Goal: Information Seeking & Learning: Learn about a topic

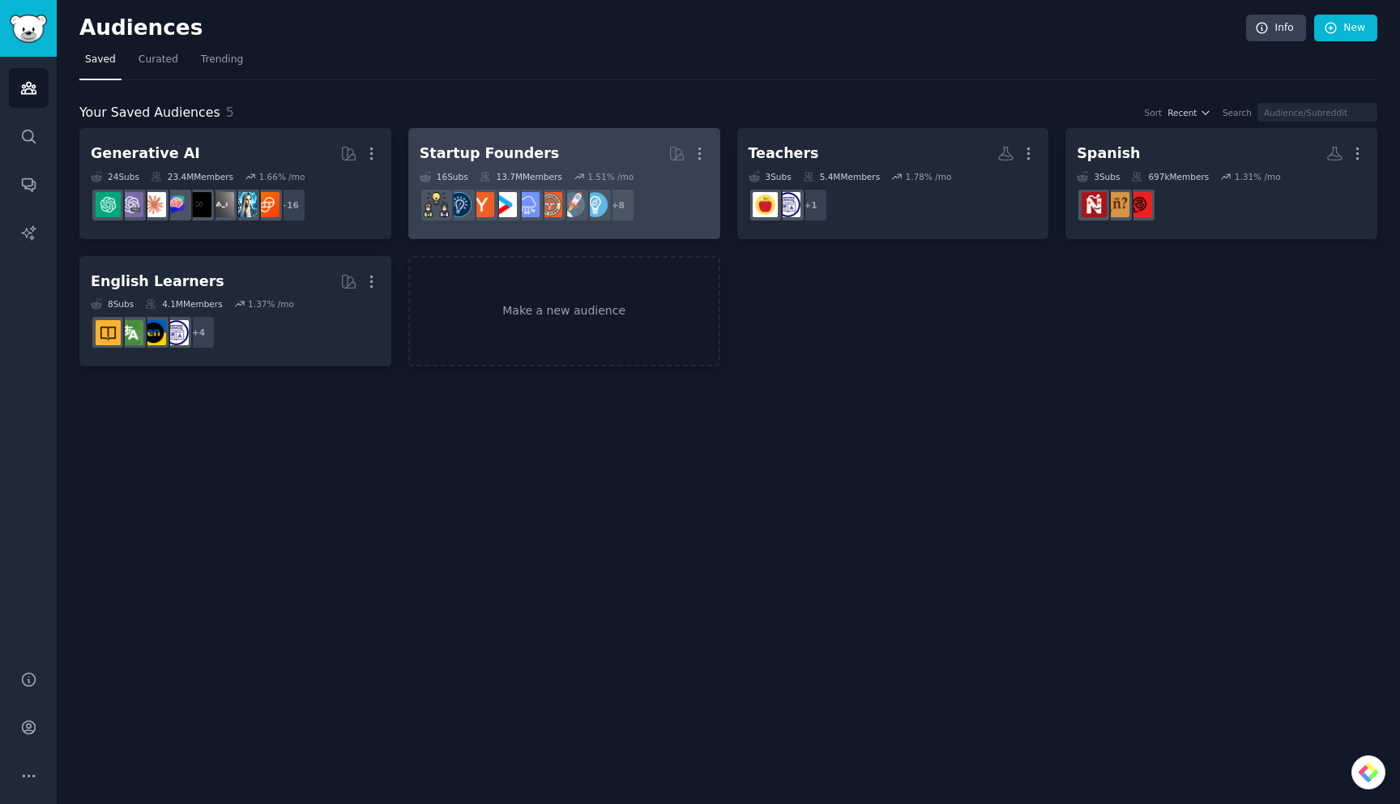
click at [673, 171] on div "16 Sub s 13.7M Members 1.51 % /mo" at bounding box center [564, 176] width 289 height 11
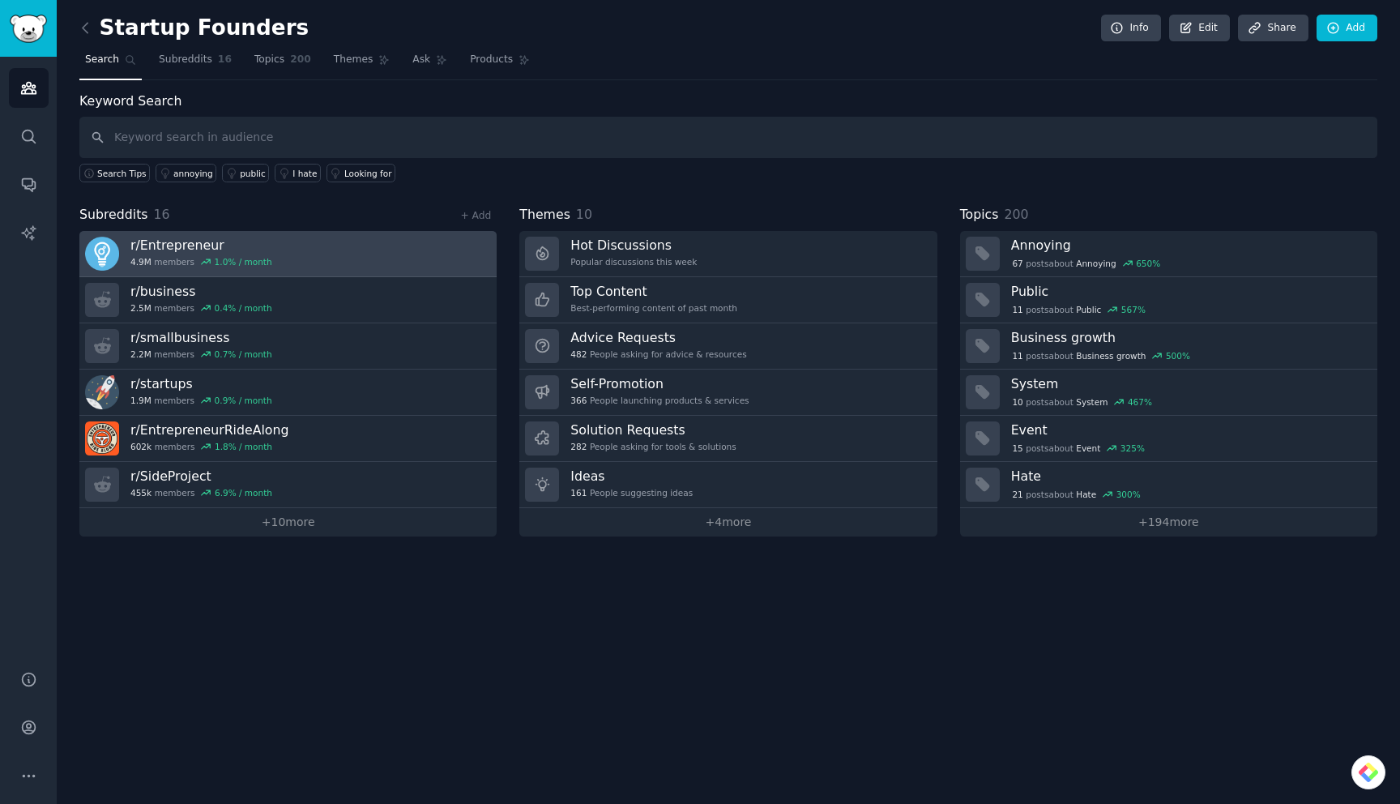
click at [378, 247] on link "r/ Entrepreneur 4.9M members 1.0 % / month" at bounding box center [287, 254] width 417 height 46
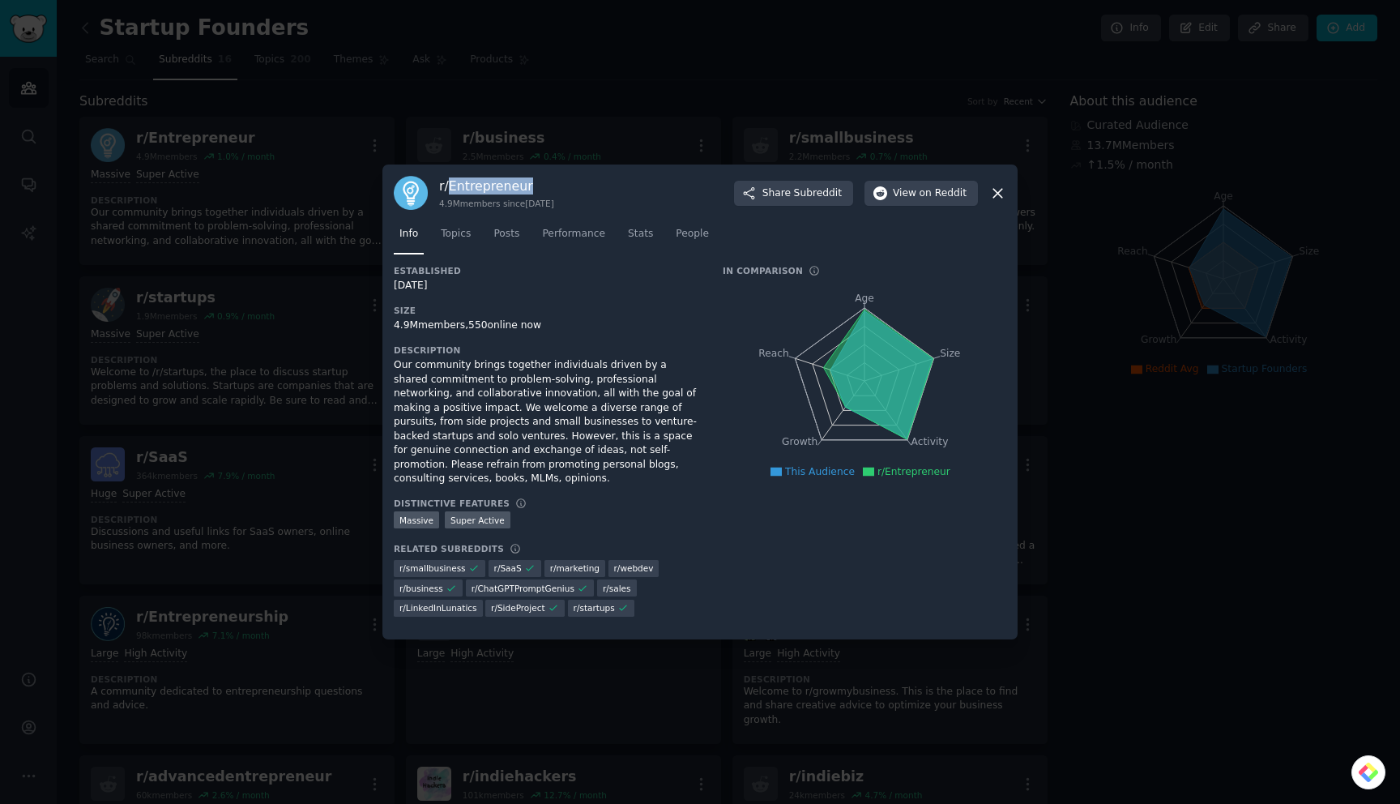
drag, startPoint x: 534, startPoint y: 187, endPoint x: 450, endPoint y: 190, distance: 84.3
click at [450, 190] on h3 "r/ Entrepreneur" at bounding box center [496, 185] width 115 height 17
copy h3 "Entrepreneur"
click at [634, 144] on div at bounding box center [700, 402] width 1400 height 804
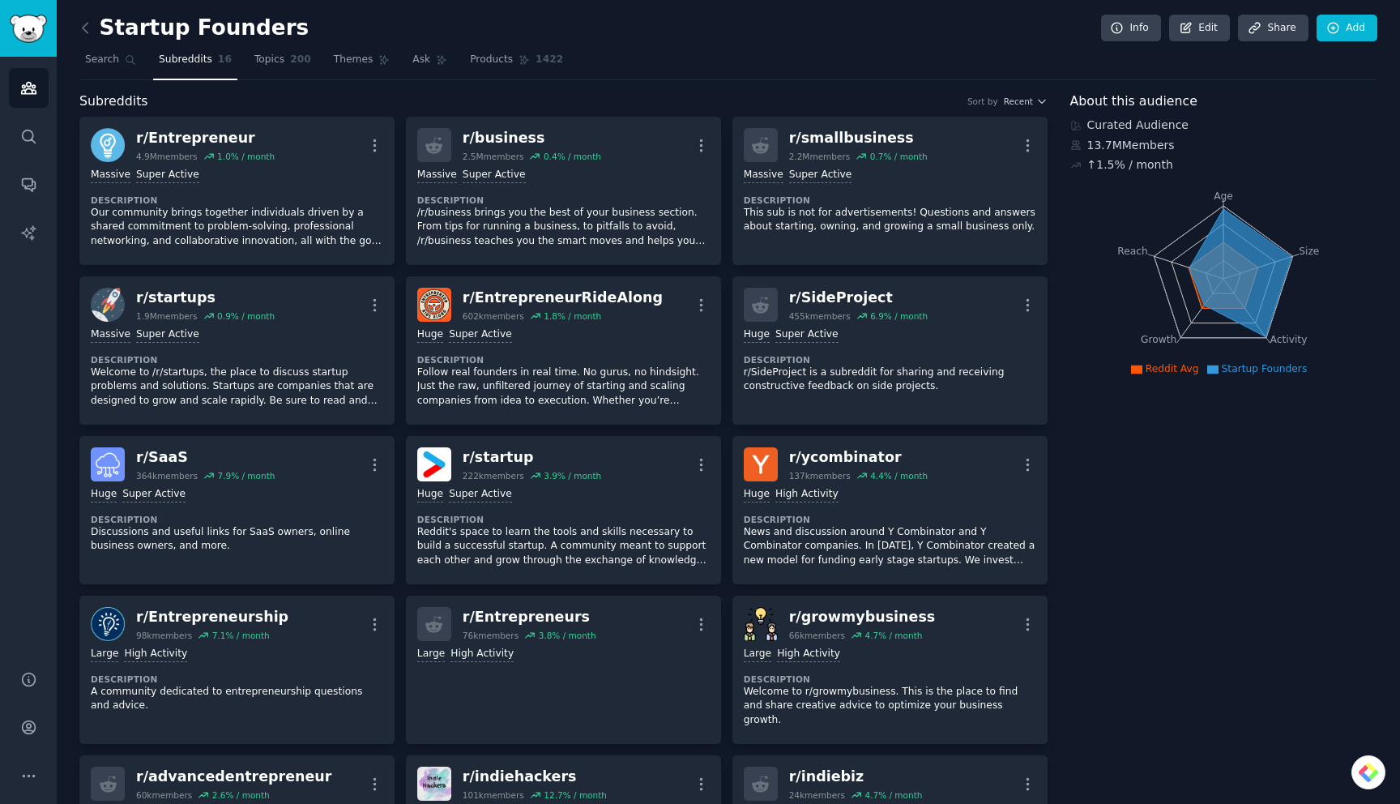
drag, startPoint x: 546, startPoint y: 141, endPoint x: 1206, endPoint y: 4, distance: 673.7
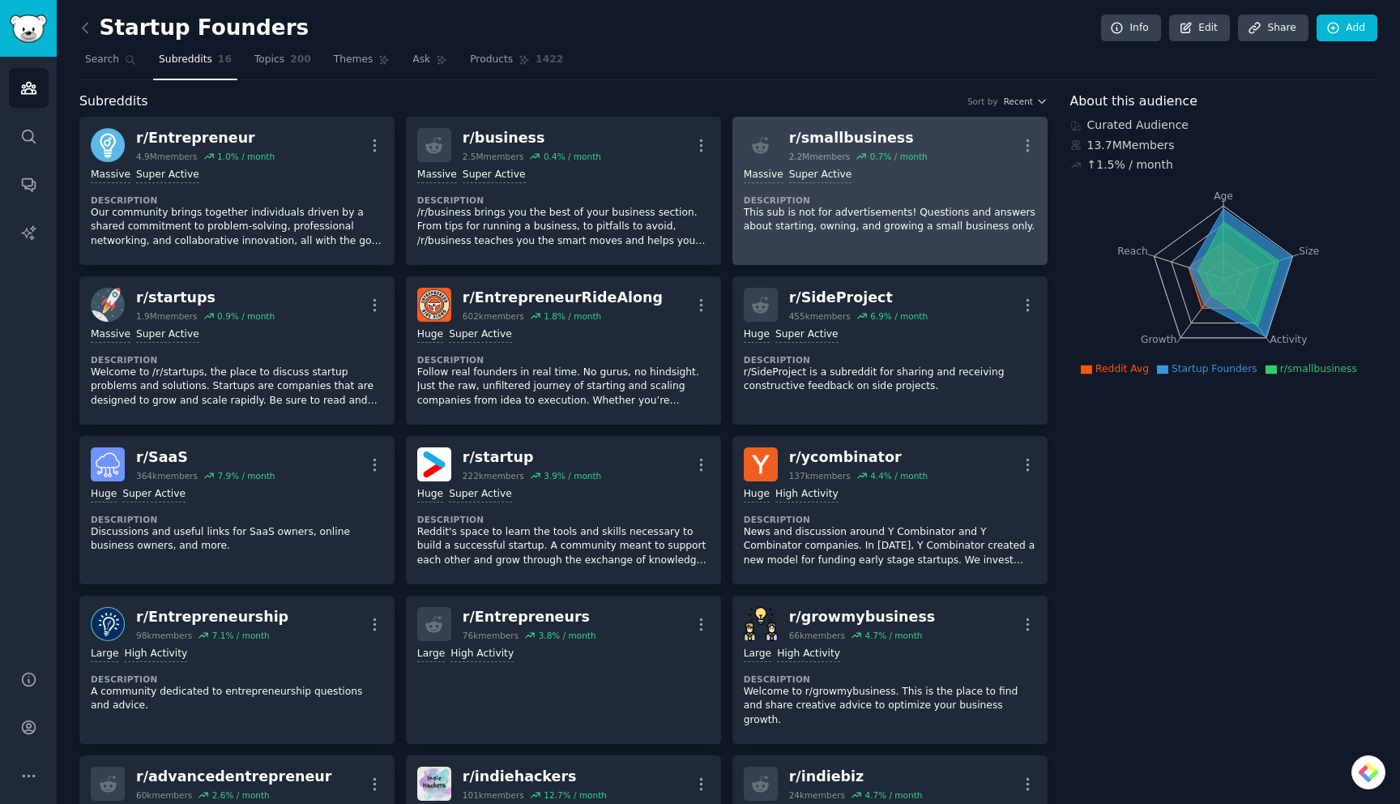
click at [917, 144] on div "r/ smallbusiness" at bounding box center [858, 138] width 139 height 20
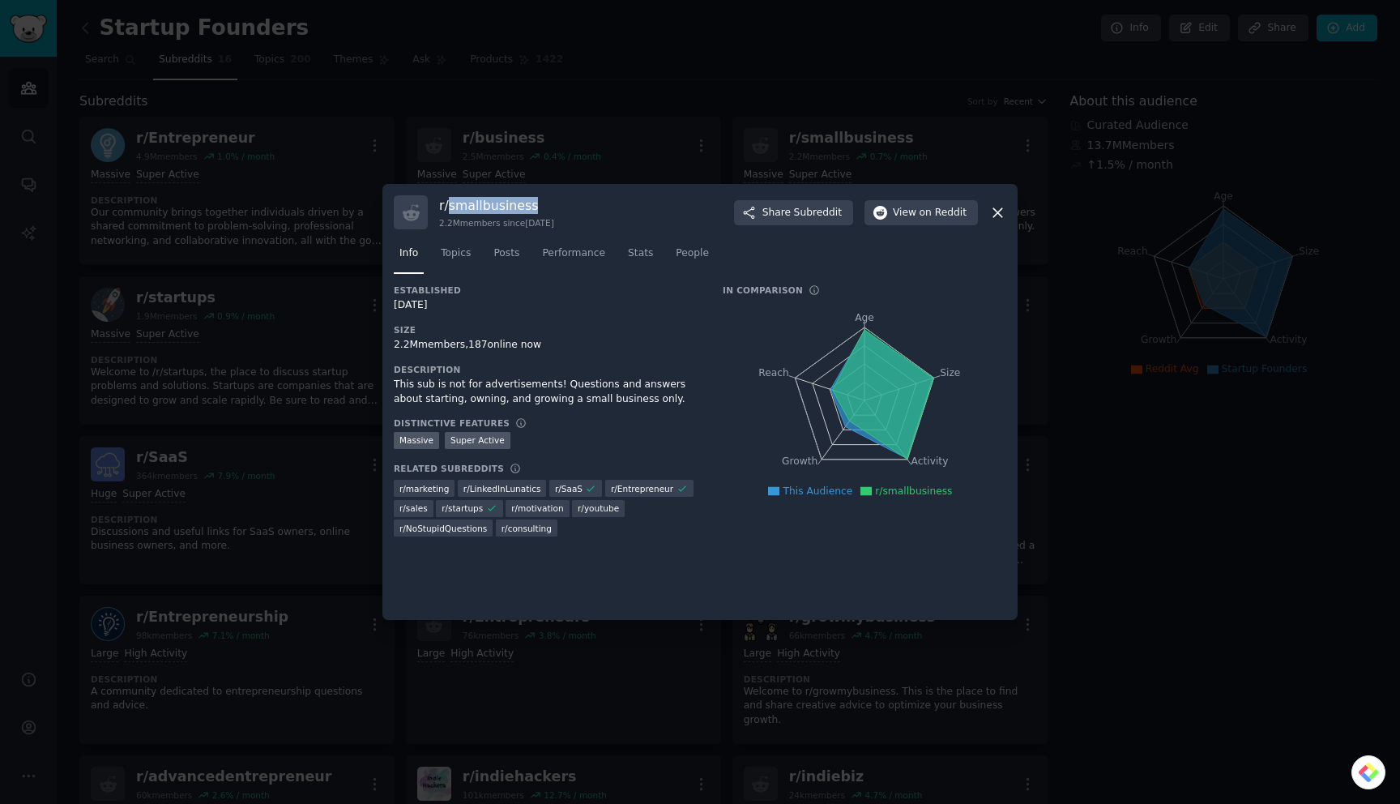
drag, startPoint x: 540, startPoint y: 207, endPoint x: 447, endPoint y: 209, distance: 93.2
click at [447, 209] on h3 "r/ smallbusiness" at bounding box center [496, 205] width 115 height 17
copy h3 "smallbusiness"
click at [725, 150] on div at bounding box center [700, 402] width 1400 height 804
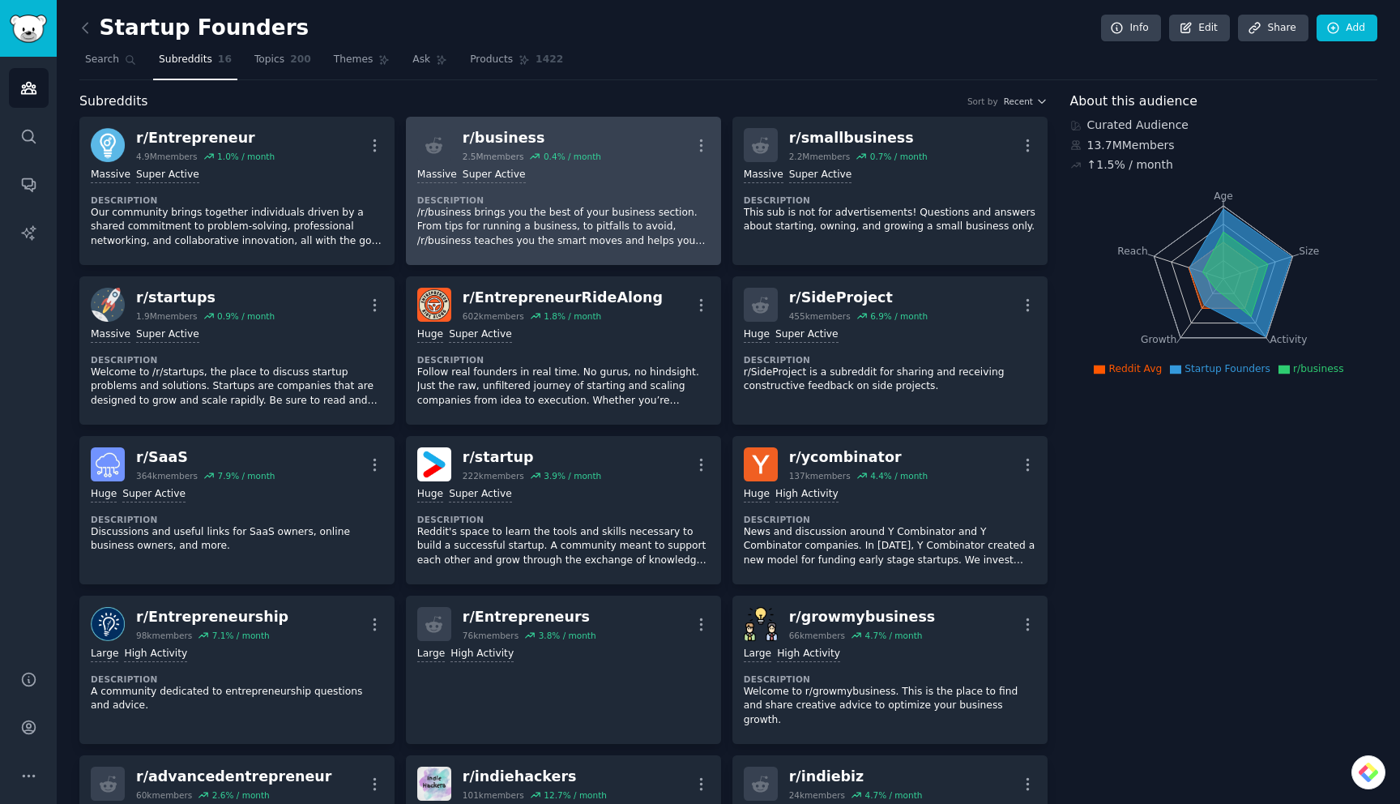
click at [504, 132] on div "r/ business" at bounding box center [532, 138] width 139 height 20
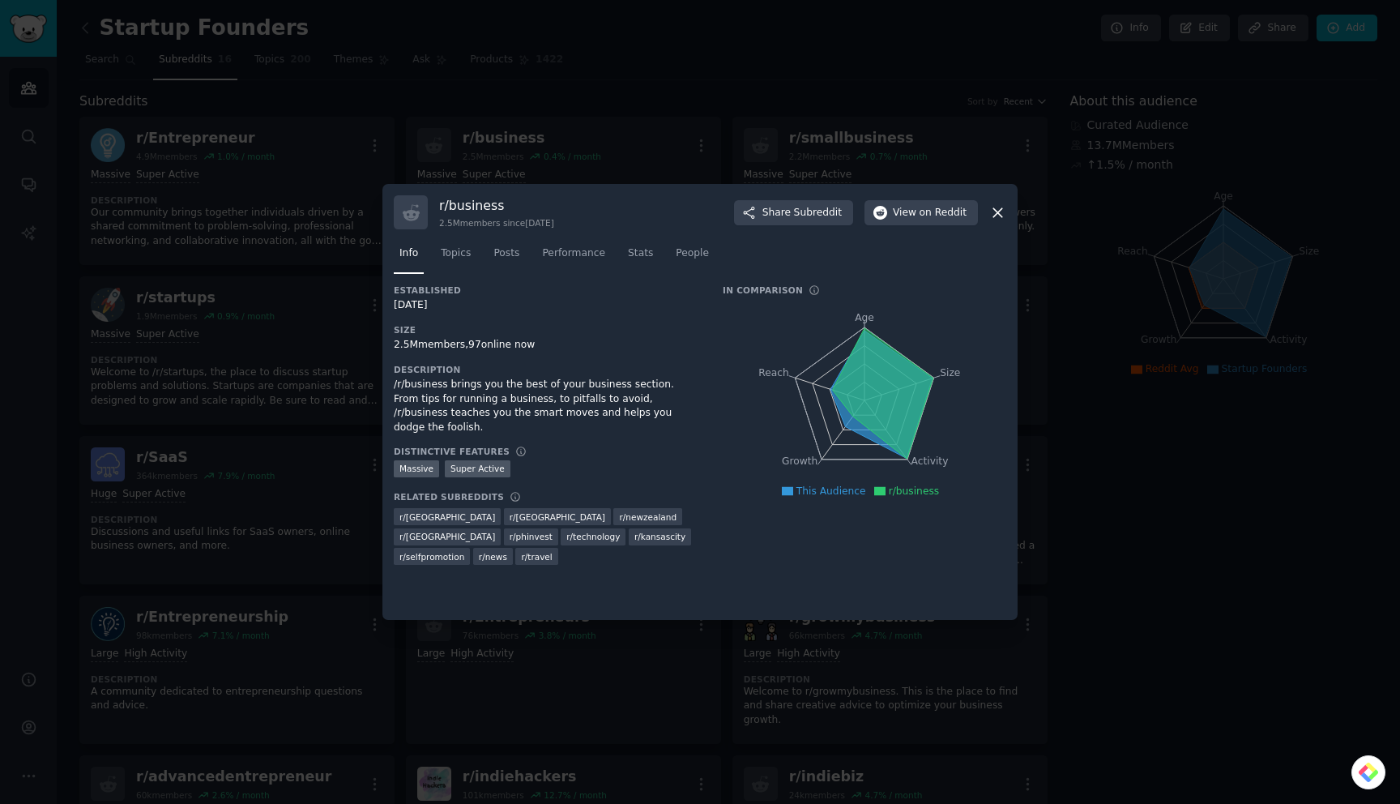
click at [626, 105] on div at bounding box center [700, 402] width 1400 height 804
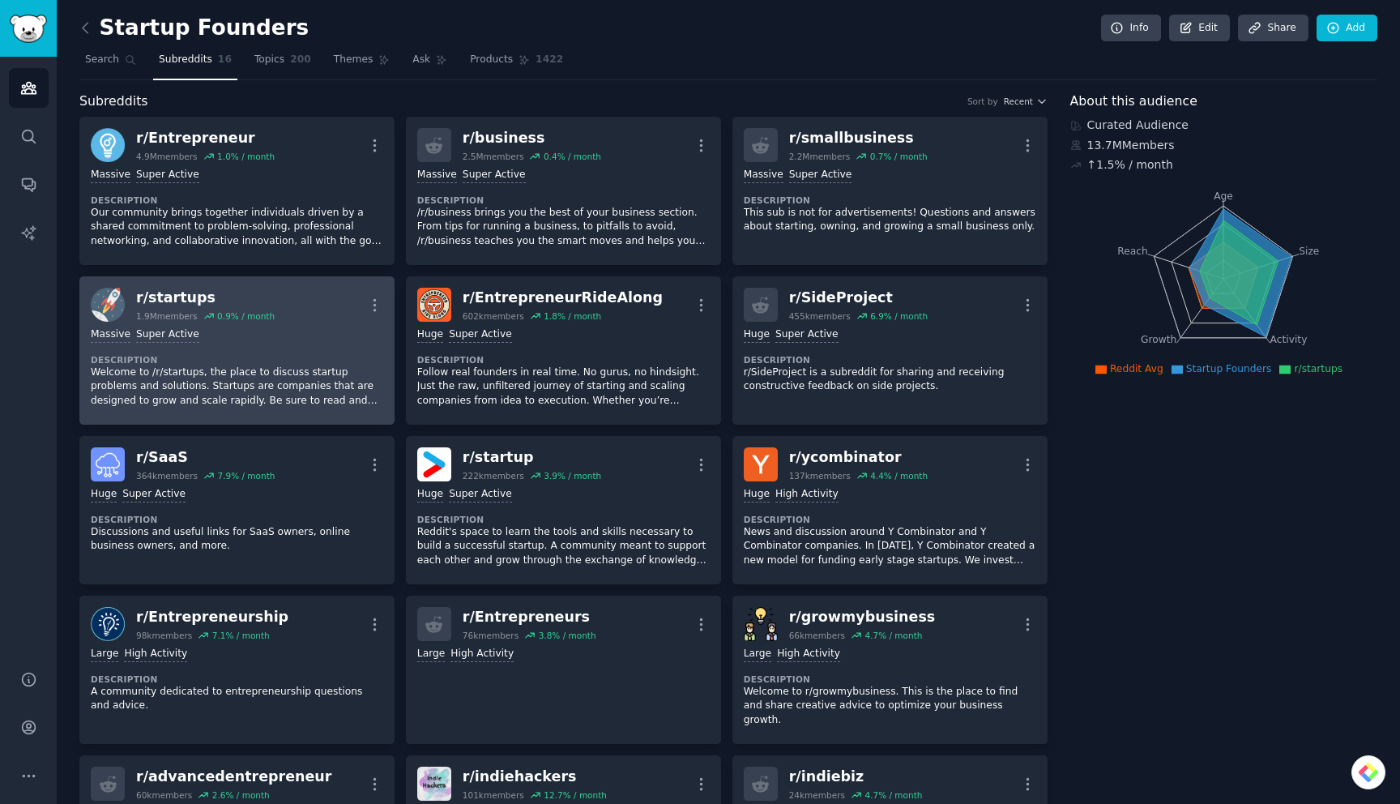
click at [208, 301] on div "r/ startups" at bounding box center [205, 298] width 139 height 20
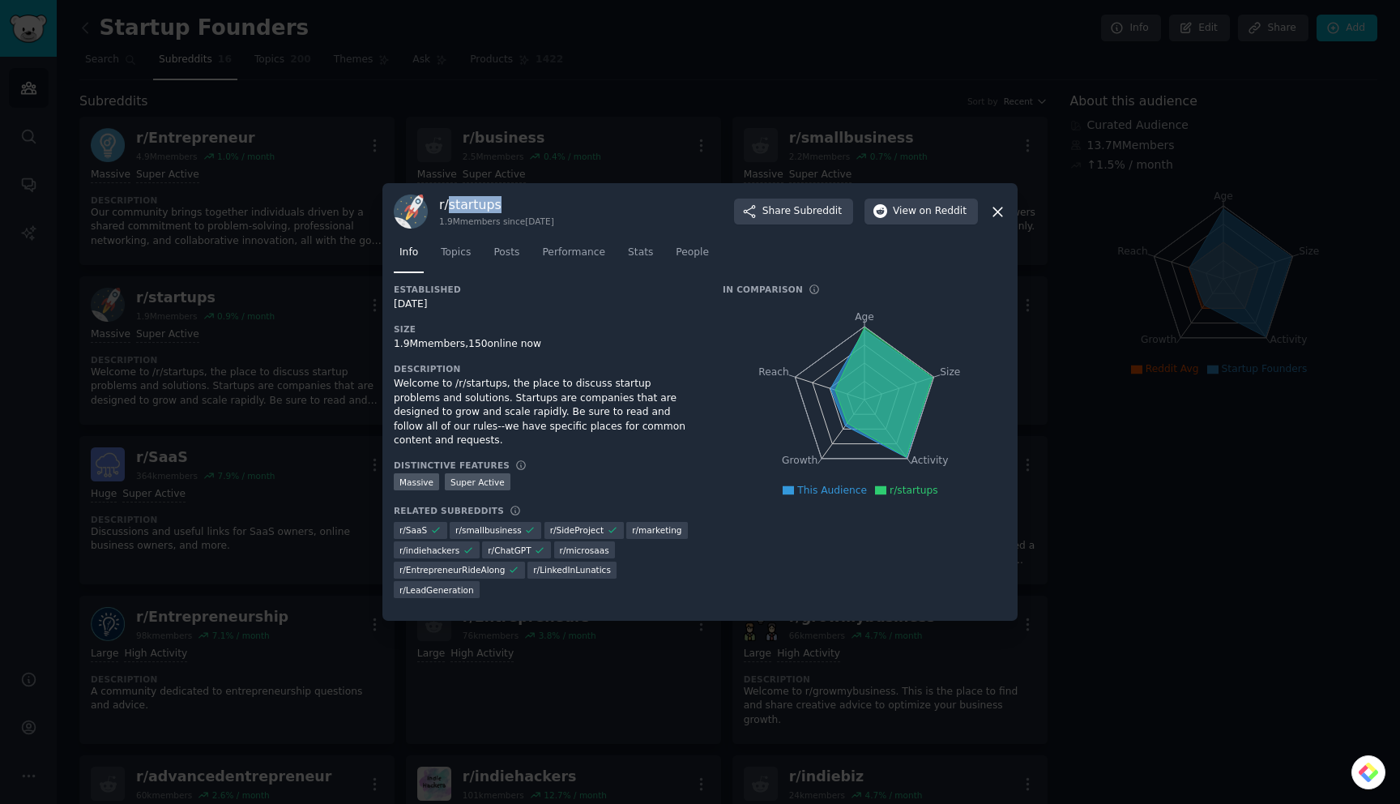
drag, startPoint x: 506, startPoint y: 207, endPoint x: 450, endPoint y: 211, distance: 56.1
click at [450, 211] on h3 "r/ startups" at bounding box center [496, 204] width 115 height 17
copy h3 "startups"
click at [741, 146] on div at bounding box center [700, 402] width 1400 height 804
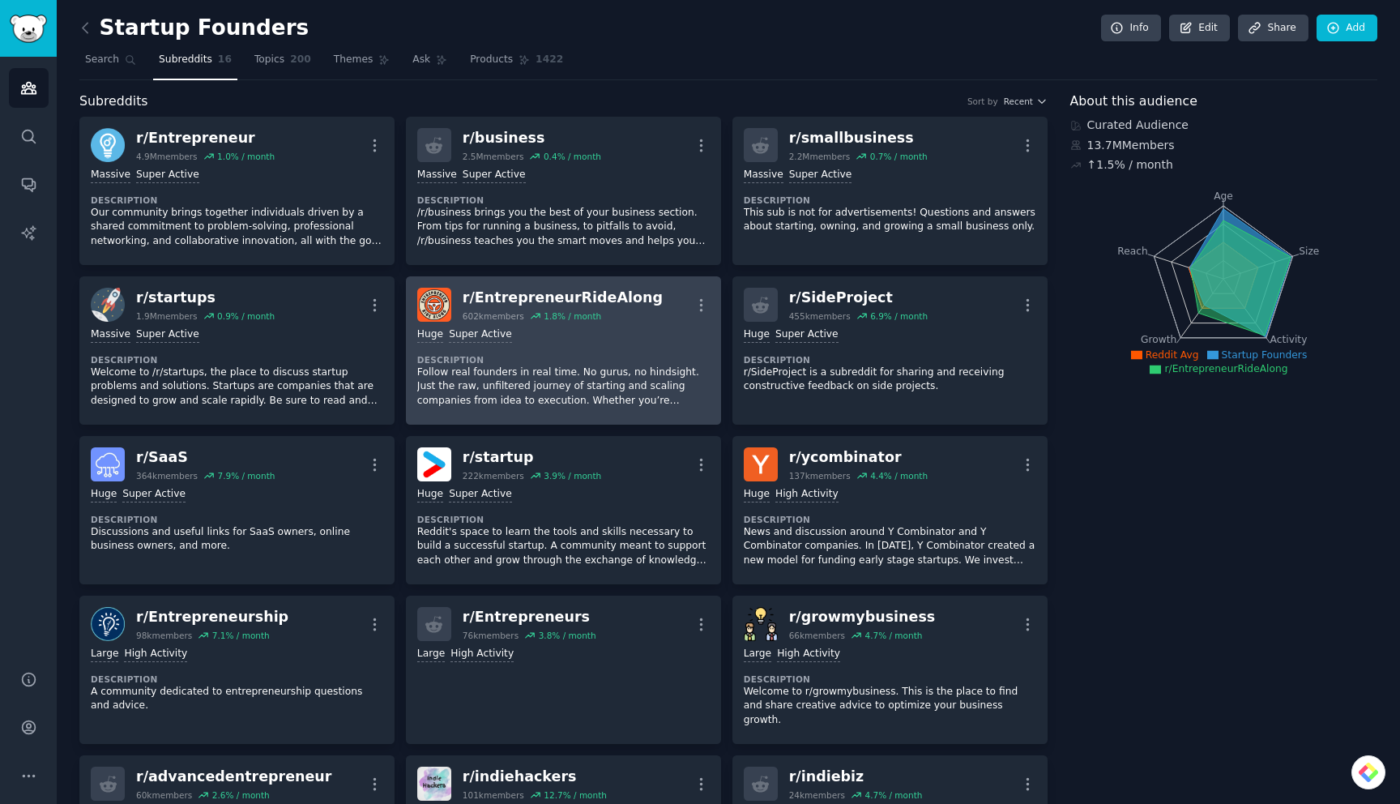
click at [548, 298] on div "r/ EntrepreneurRideAlong" at bounding box center [563, 298] width 200 height 20
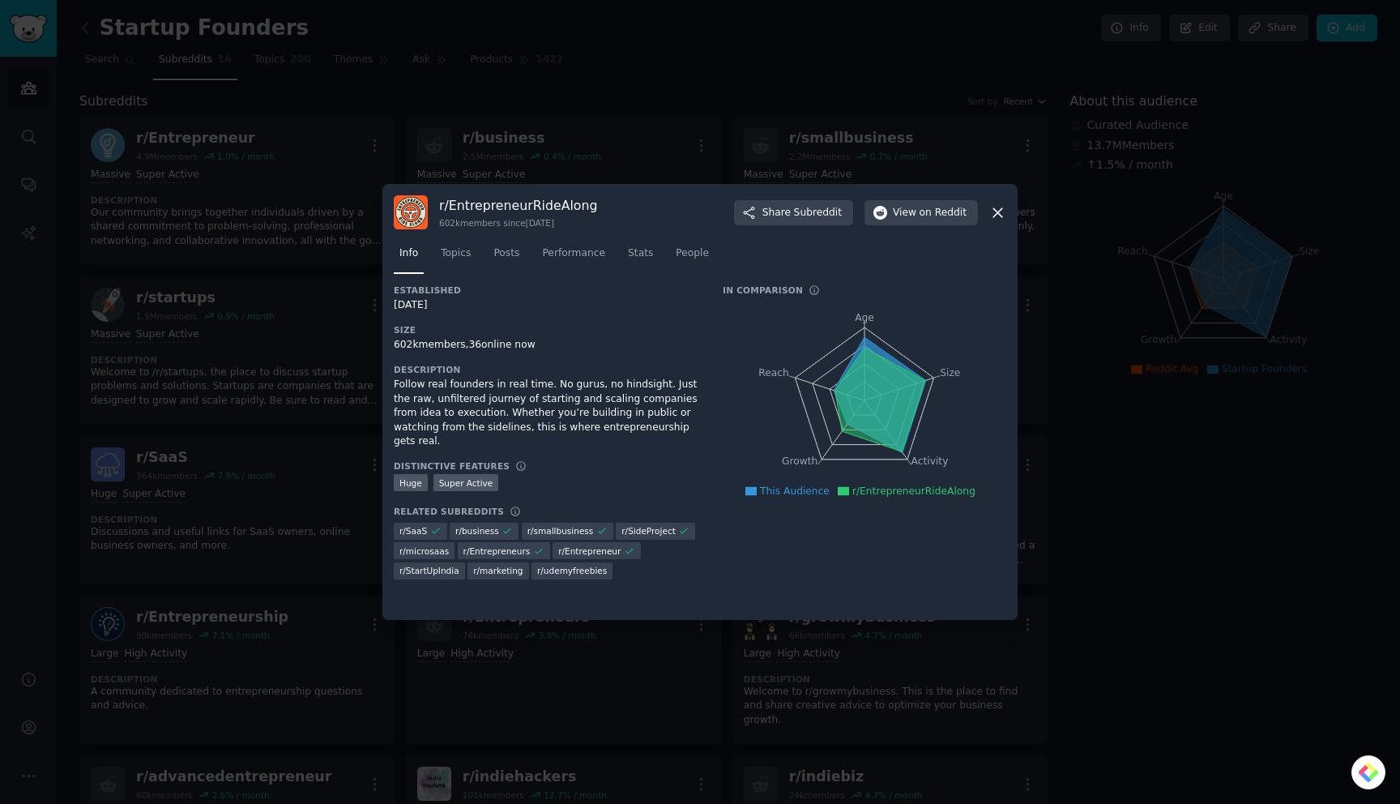
click at [536, 205] on h3 "r/ EntrepreneurRideAlong" at bounding box center [518, 205] width 158 height 17
click at [536, 206] on h3 "r/ EntrepreneurRideAlong" at bounding box center [518, 205] width 158 height 17
copy h3 "EntrepreneurRideAlong"
click at [869, 92] on div at bounding box center [700, 402] width 1400 height 804
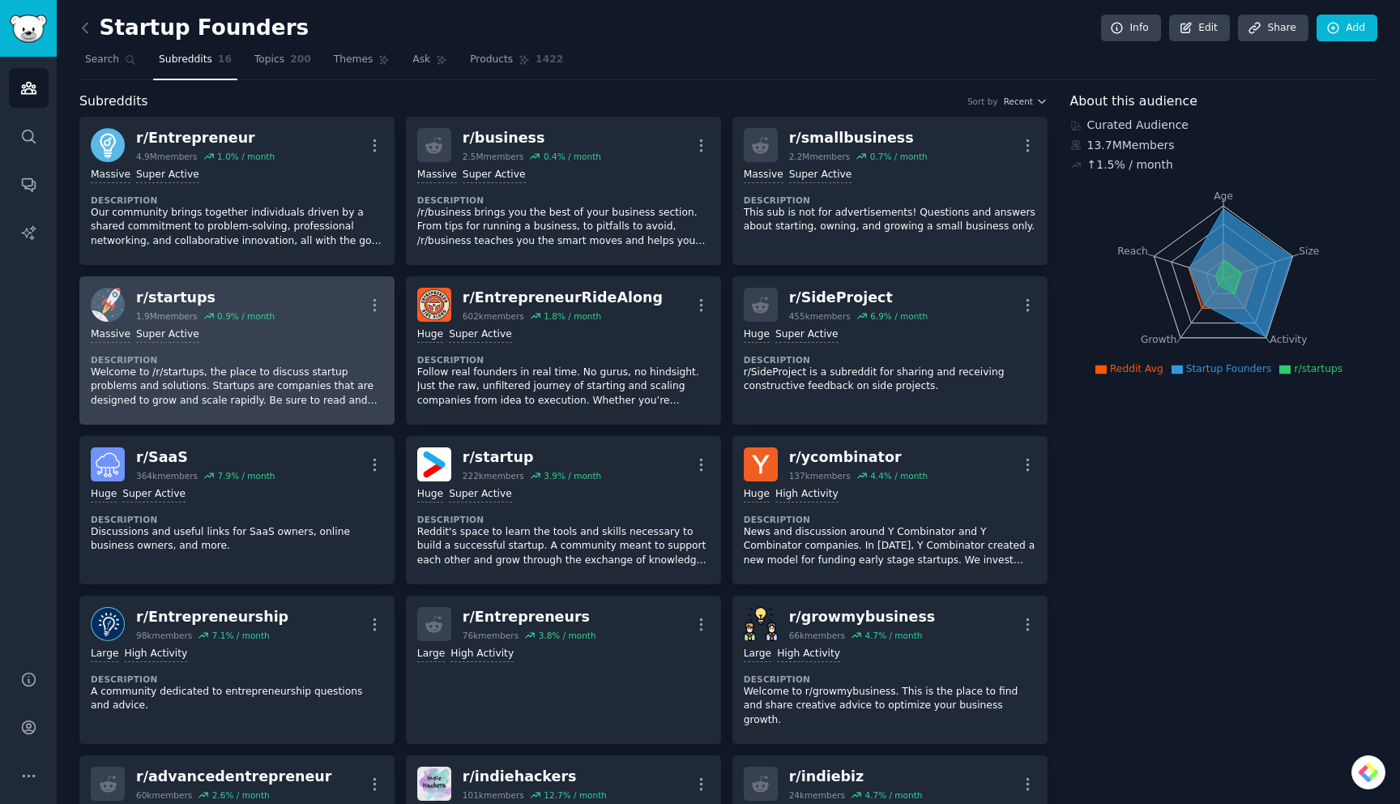
scroll to position [37, 0]
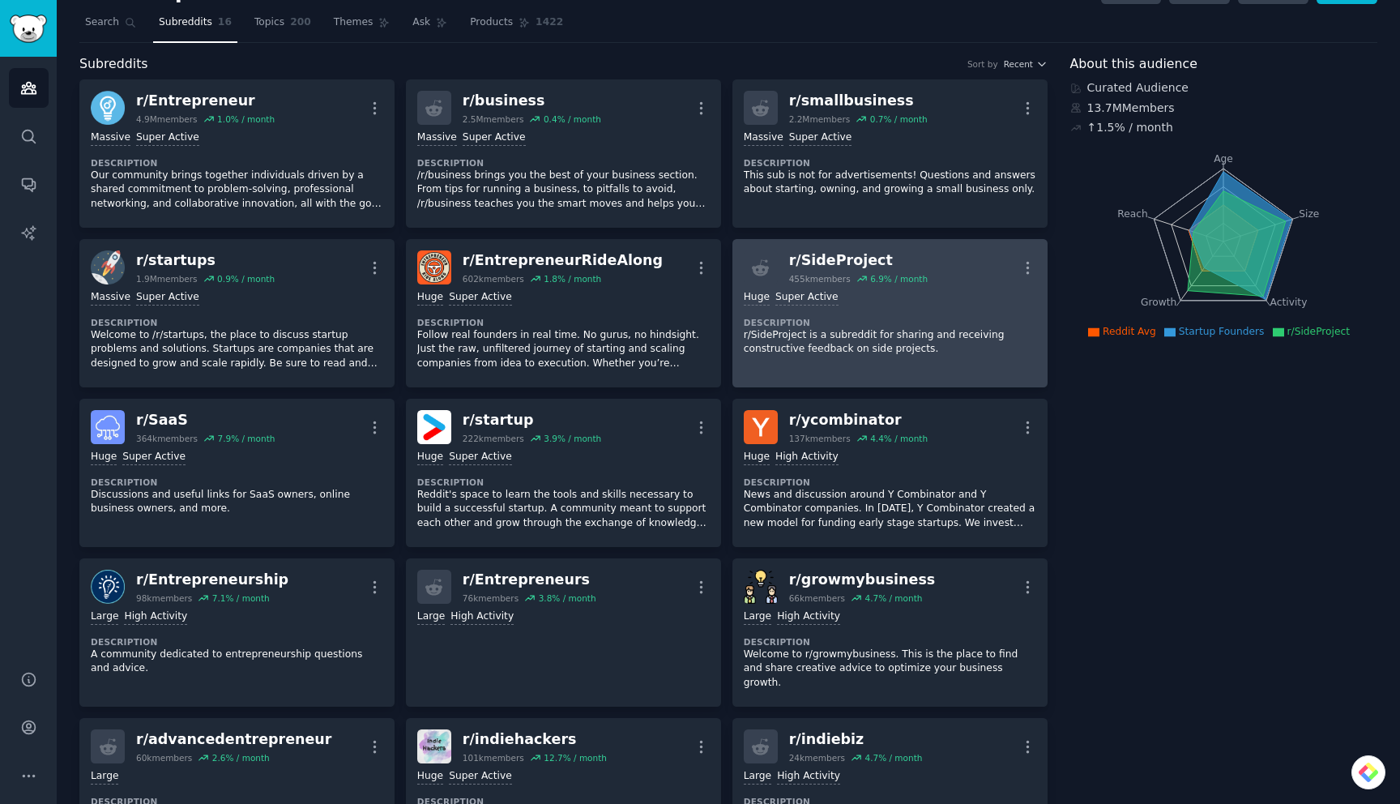
click at [836, 265] on div "r/ SideProject" at bounding box center [858, 260] width 139 height 20
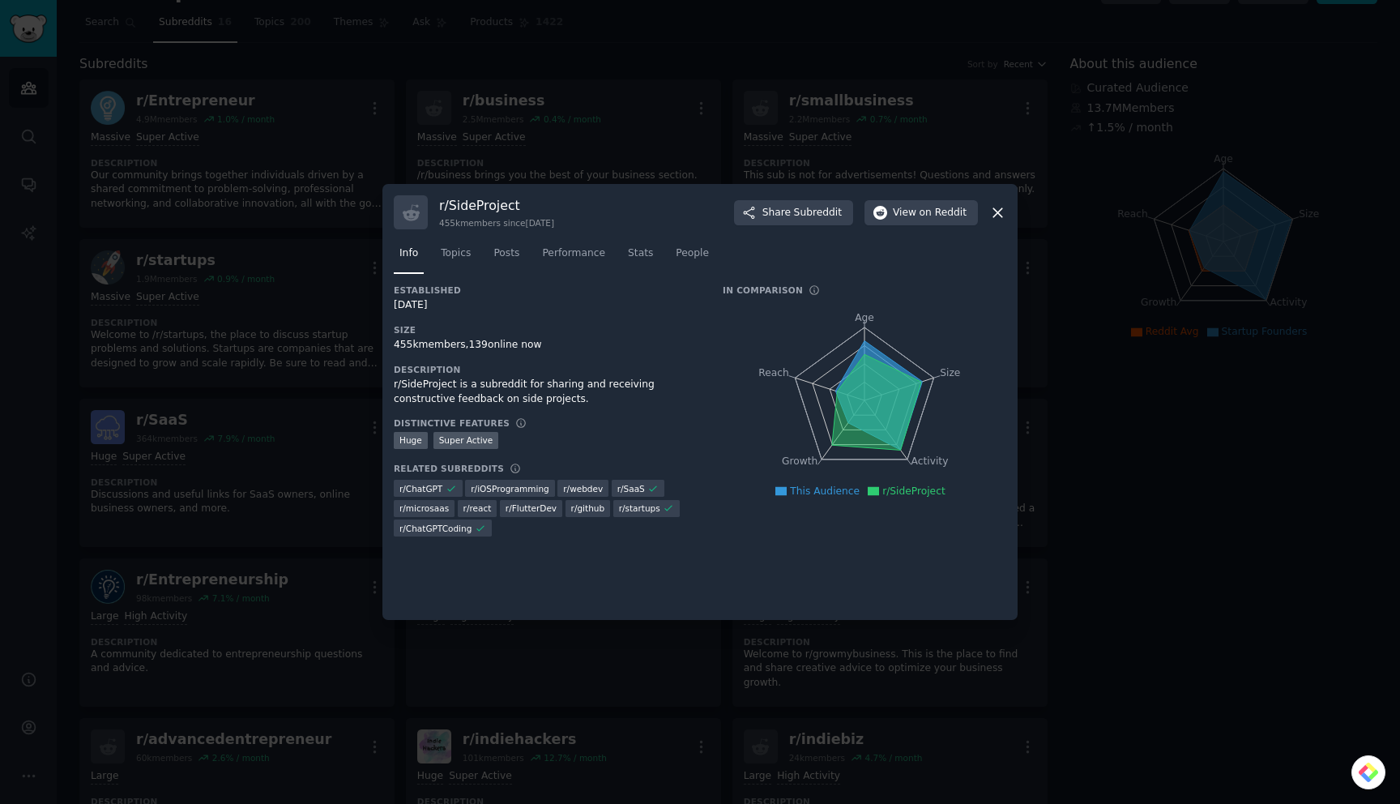
click at [467, 203] on h3 "r/ SideProject" at bounding box center [496, 205] width 115 height 17
click at [468, 203] on h3 "r/ SideProject" at bounding box center [496, 205] width 115 height 17
copy h3 "SideProject"
click at [1006, 87] on div at bounding box center [700, 402] width 1400 height 804
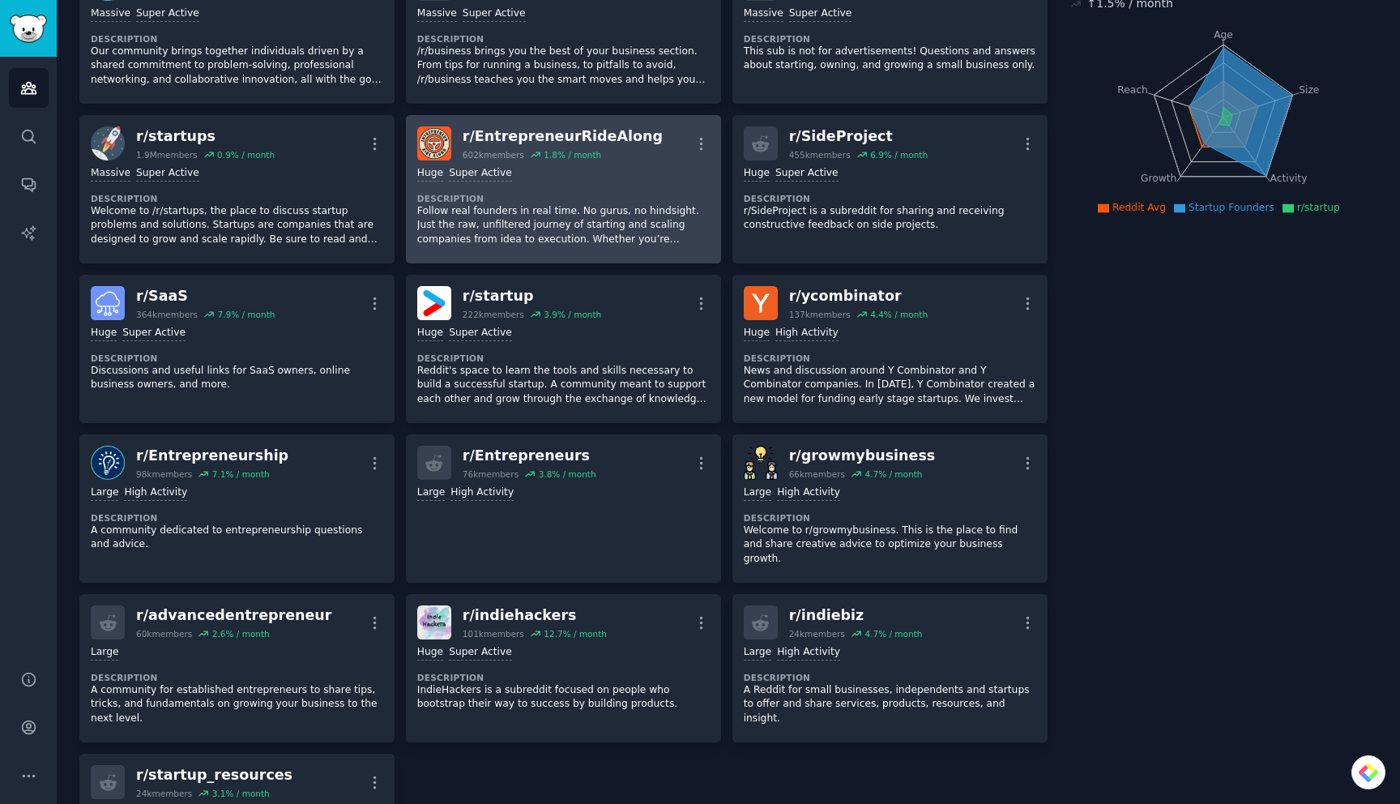
scroll to position [165, 0]
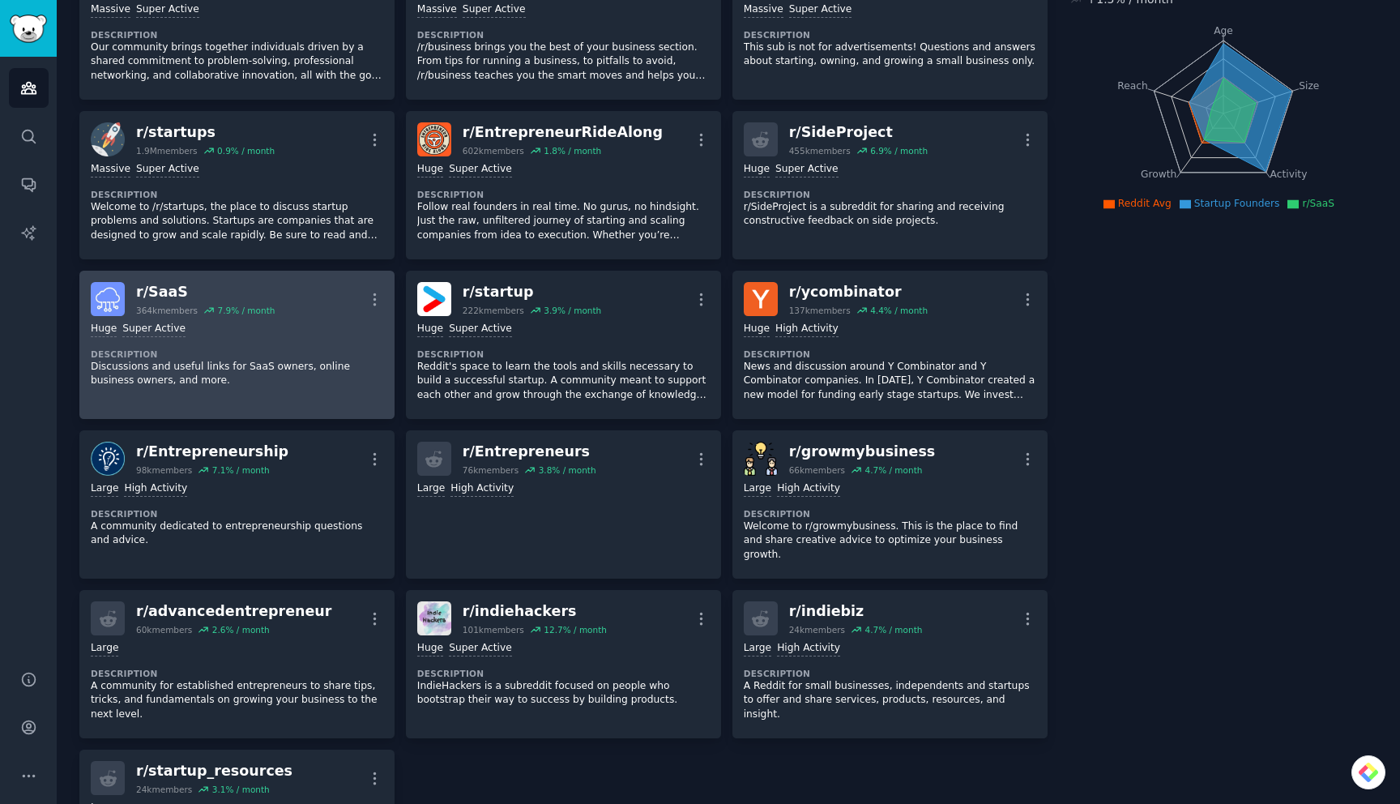
click at [204, 298] on div "r/ SaaS" at bounding box center [205, 292] width 139 height 20
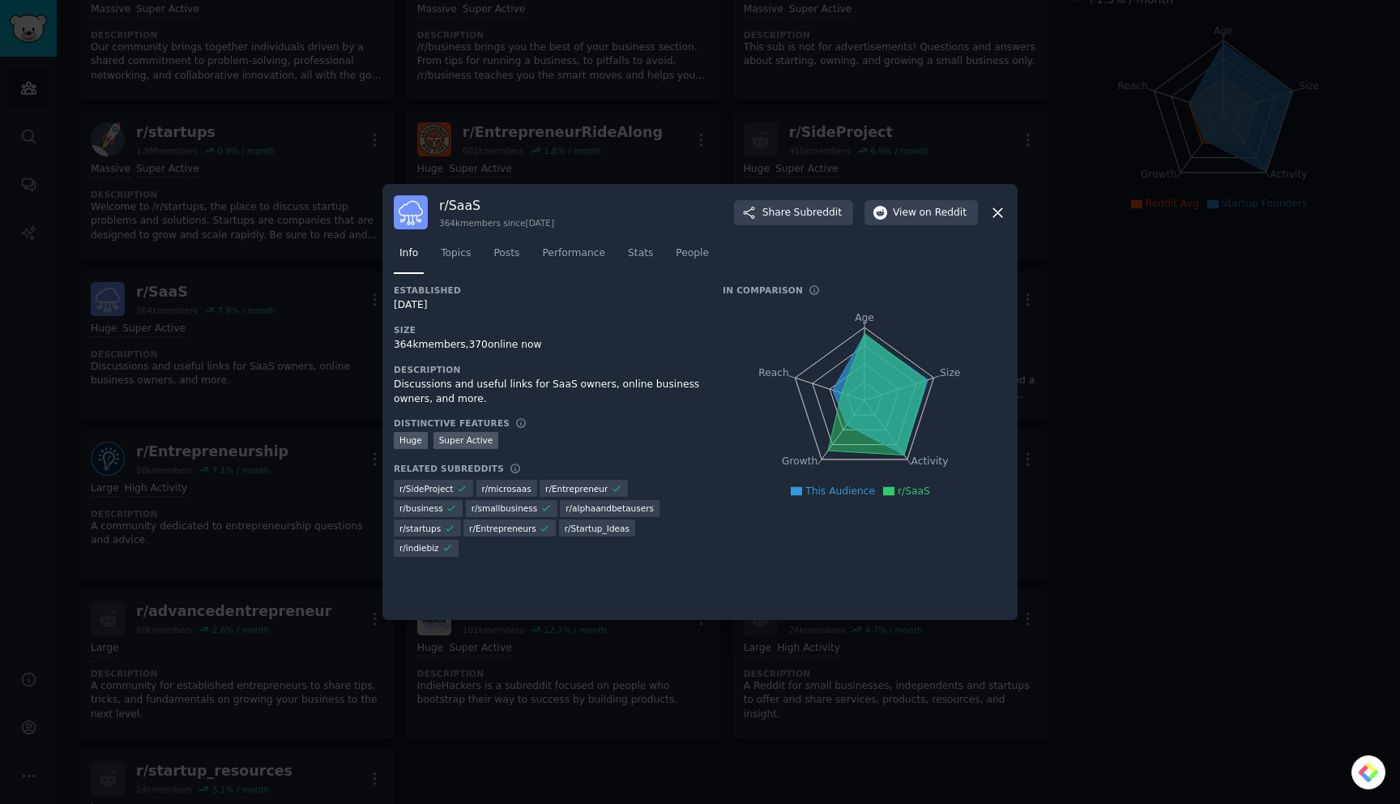
click at [464, 204] on h3 "r/ SaaS" at bounding box center [496, 205] width 115 height 17
copy h3 "SaaS"
click at [660, 122] on div at bounding box center [700, 402] width 1400 height 804
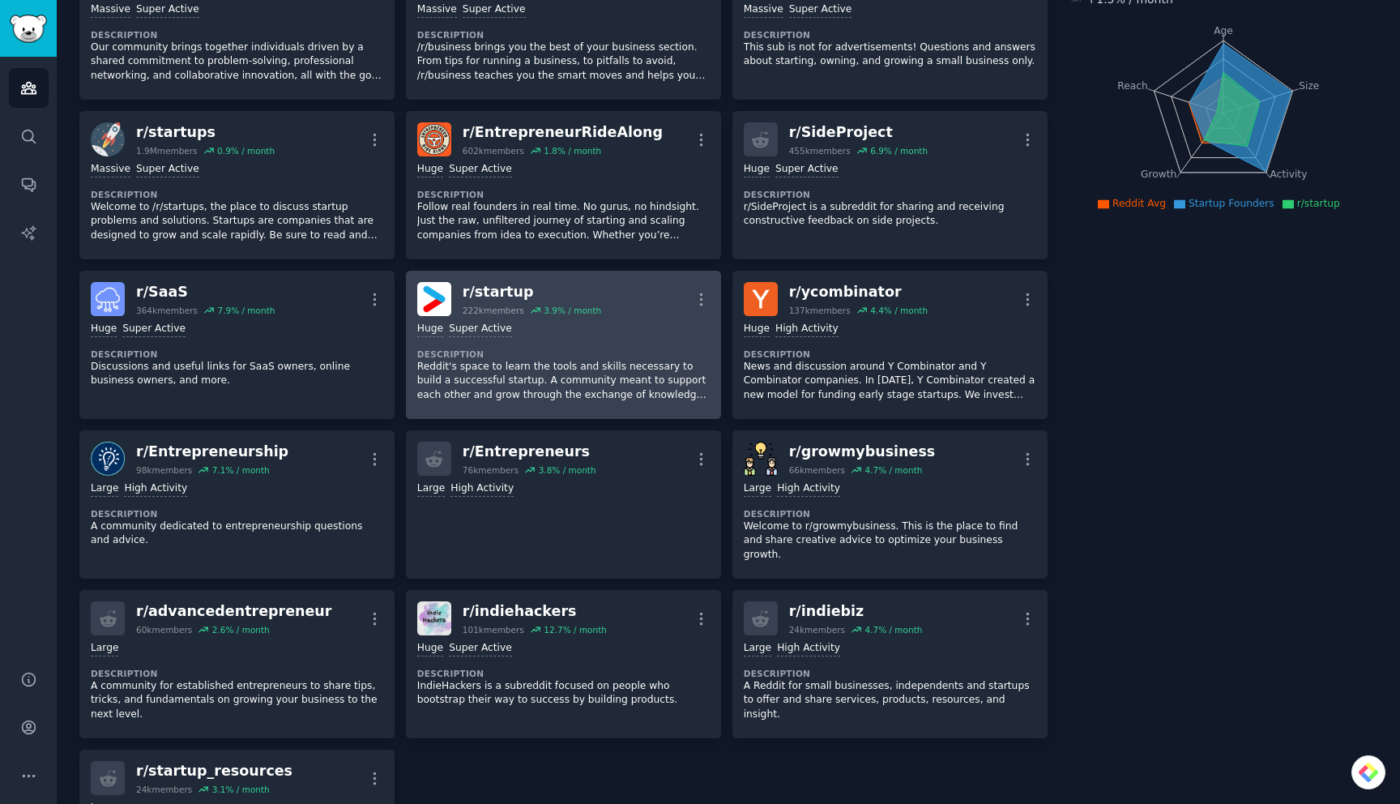
click at [593, 299] on div "r/ startup" at bounding box center [532, 292] width 139 height 20
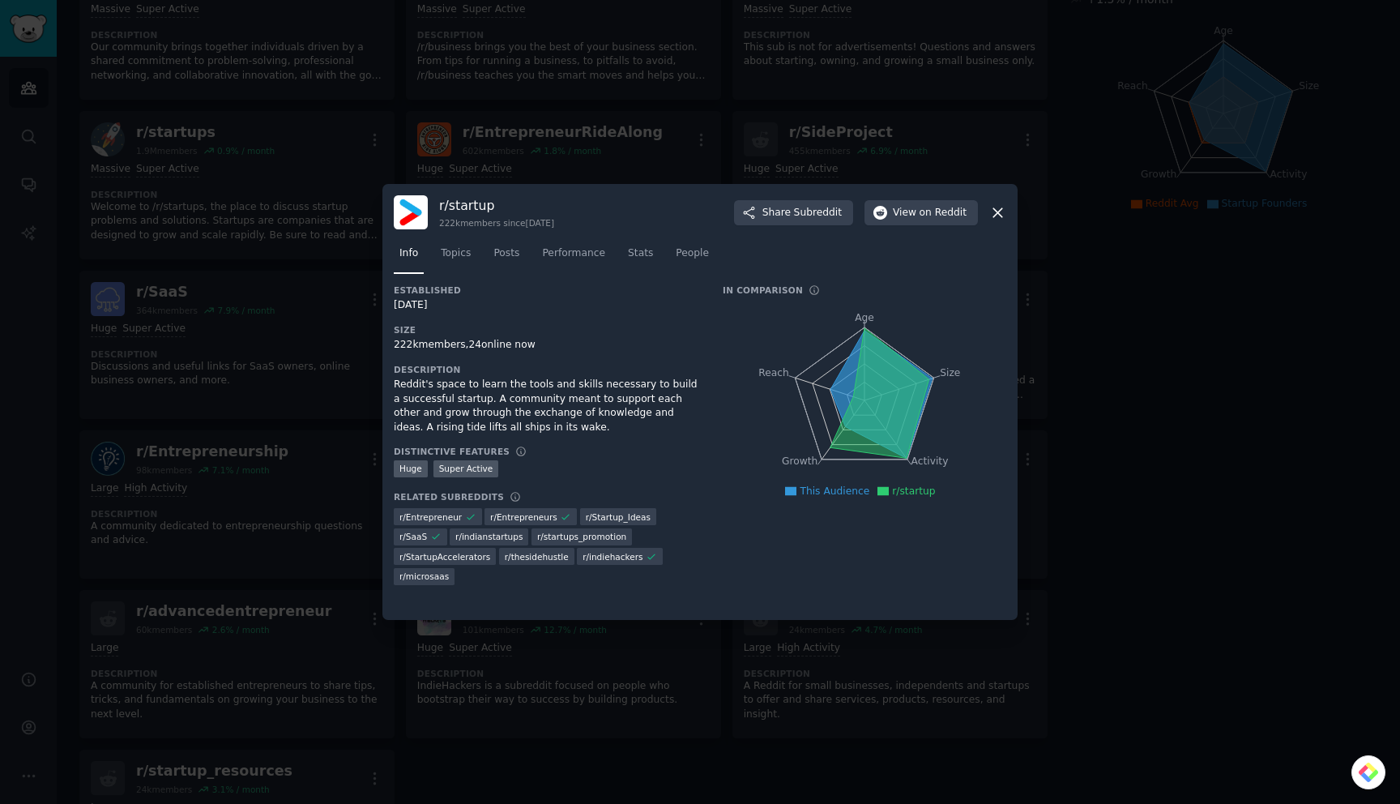
click at [466, 210] on h3 "r/ startup" at bounding box center [496, 205] width 115 height 17
copy h3 "startup"
click at [680, 85] on div at bounding box center [700, 402] width 1400 height 804
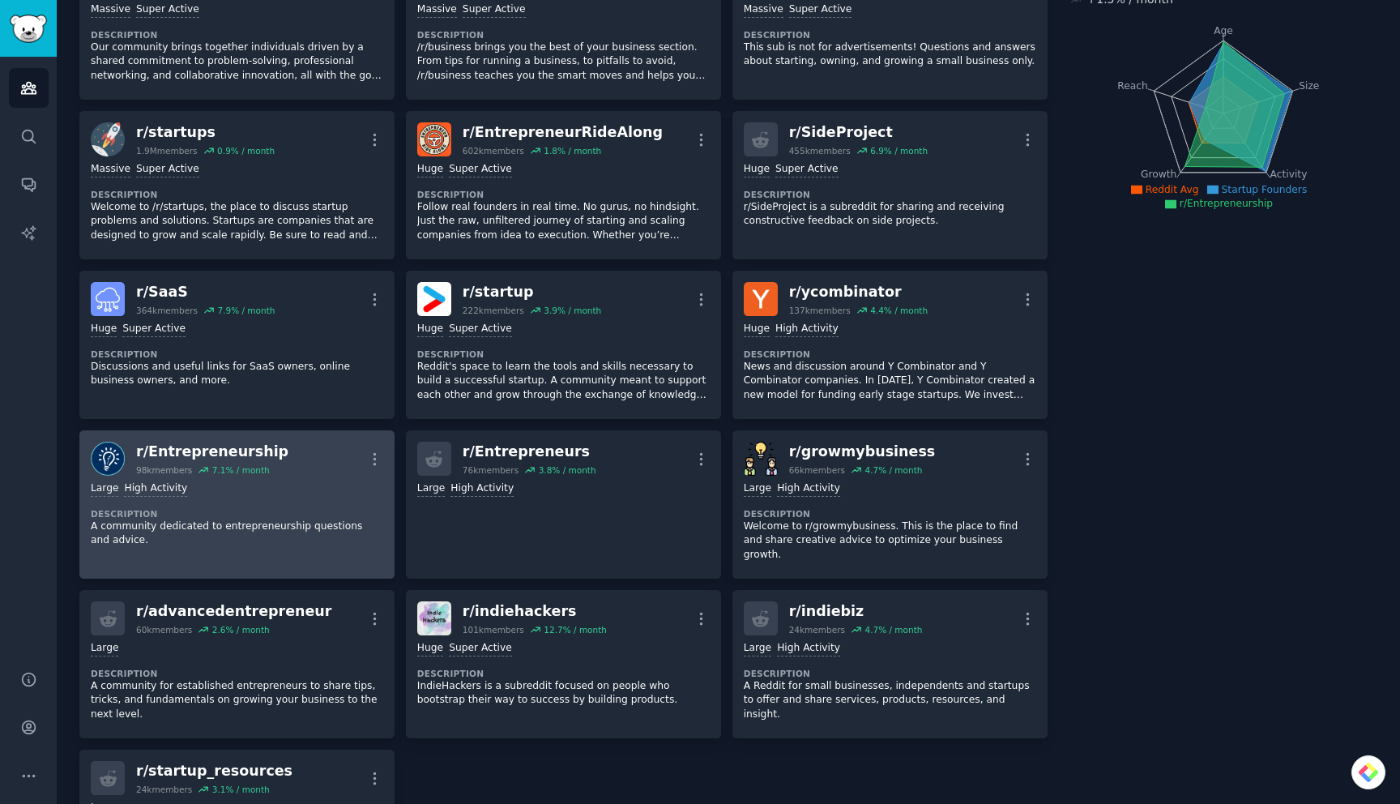
click at [259, 459] on div "r/ Entrepreneurship" at bounding box center [212, 452] width 152 height 20
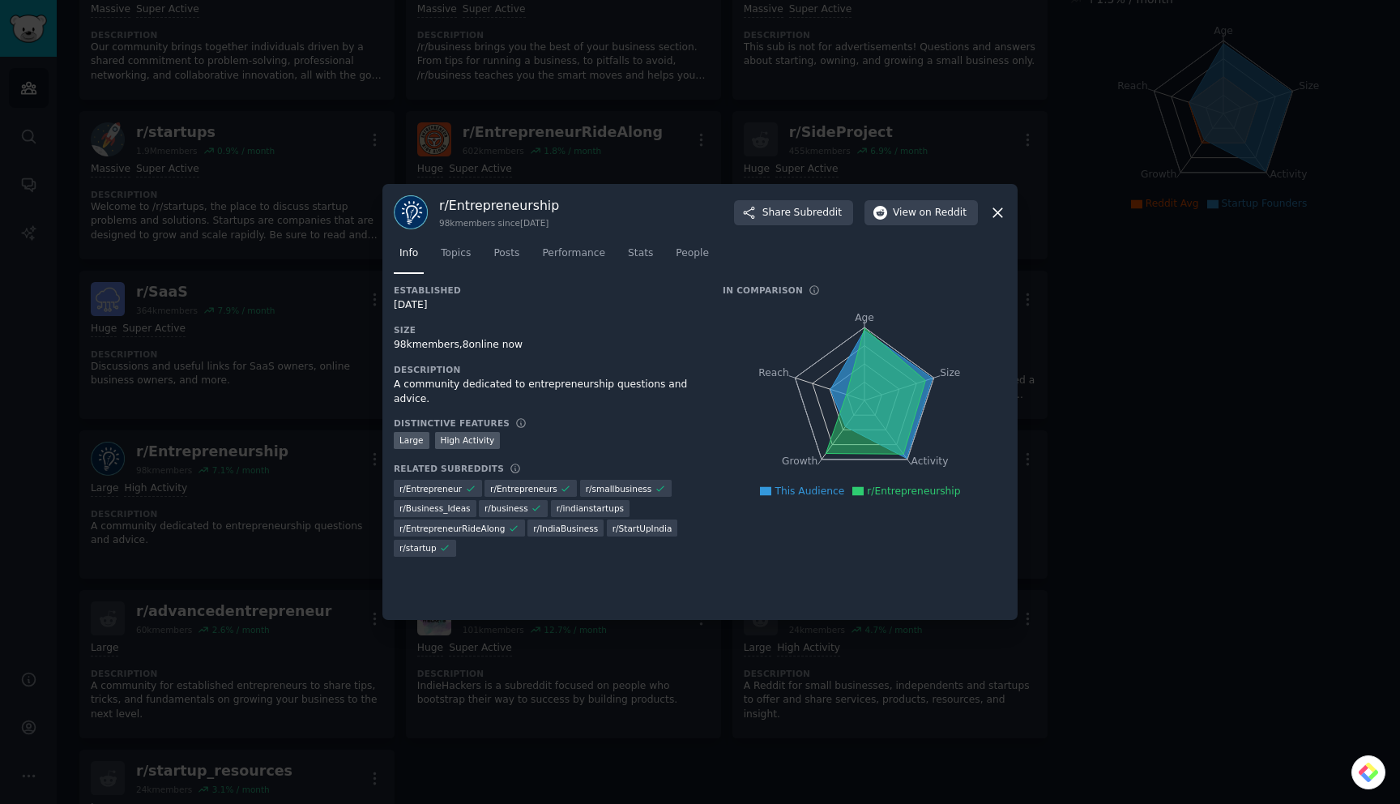
click at [524, 208] on h3 "r/ Entrepreneurship" at bounding box center [499, 205] width 120 height 17
copy h3 "Entrepreneurship"
click at [681, 71] on div at bounding box center [700, 402] width 1400 height 804
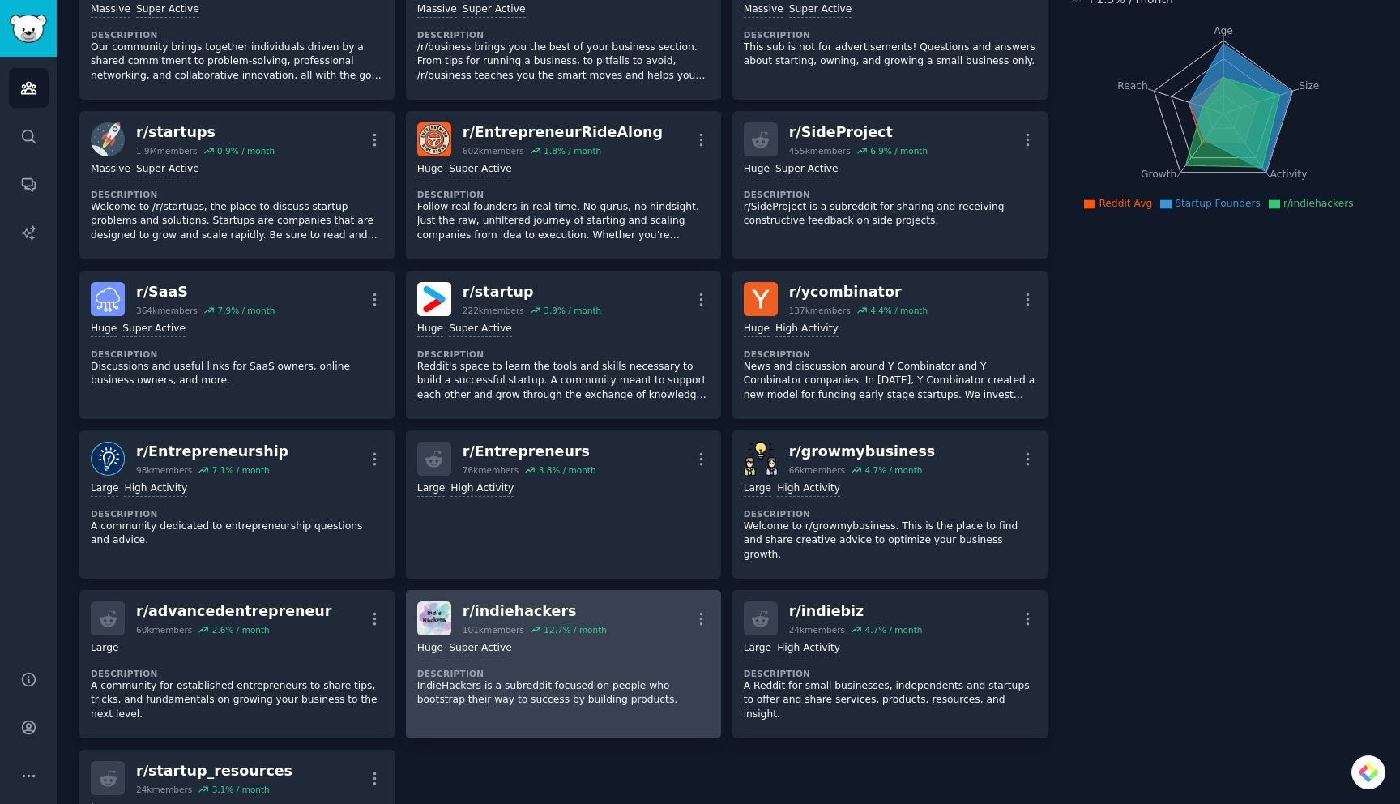
scroll to position [199, 0]
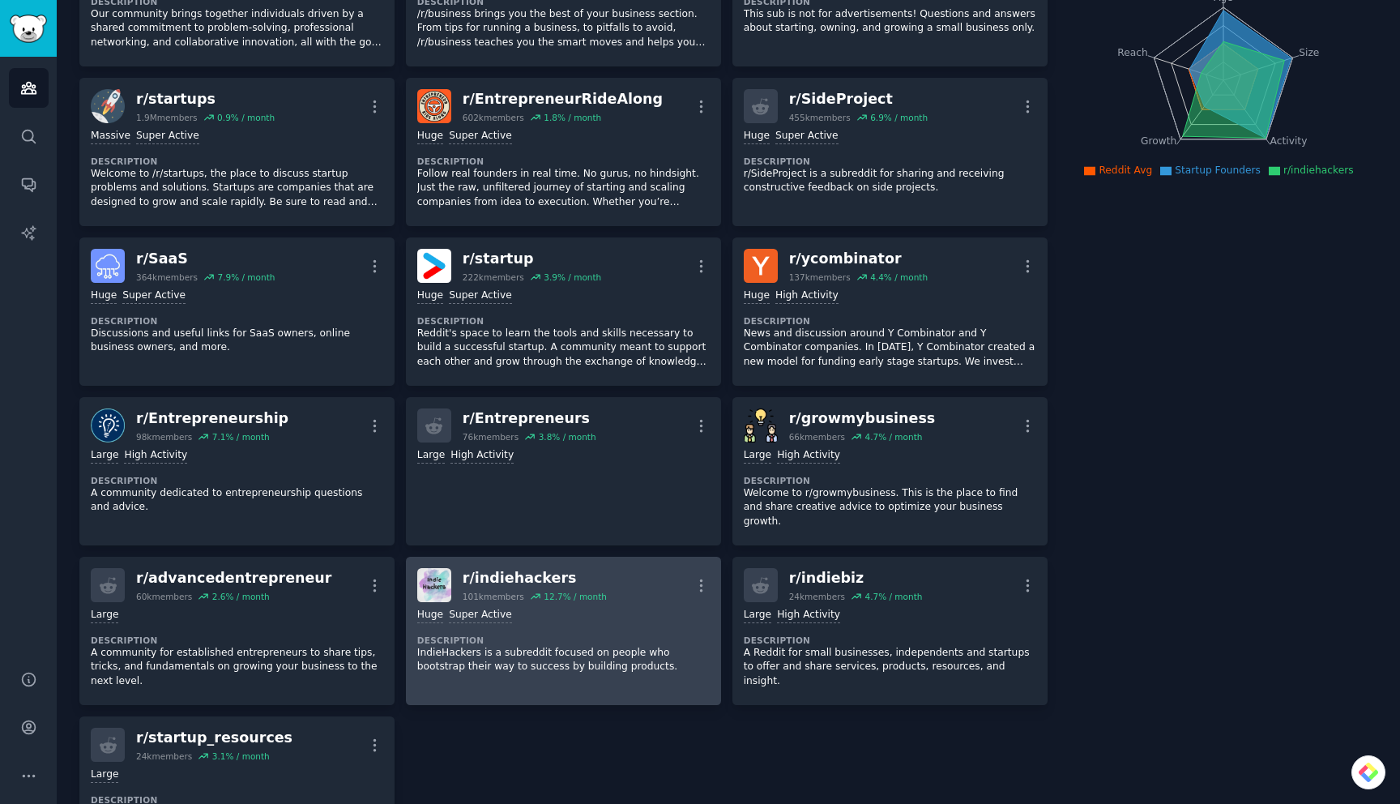
click at [544, 591] on div "12.7 % / month" at bounding box center [575, 596] width 63 height 11
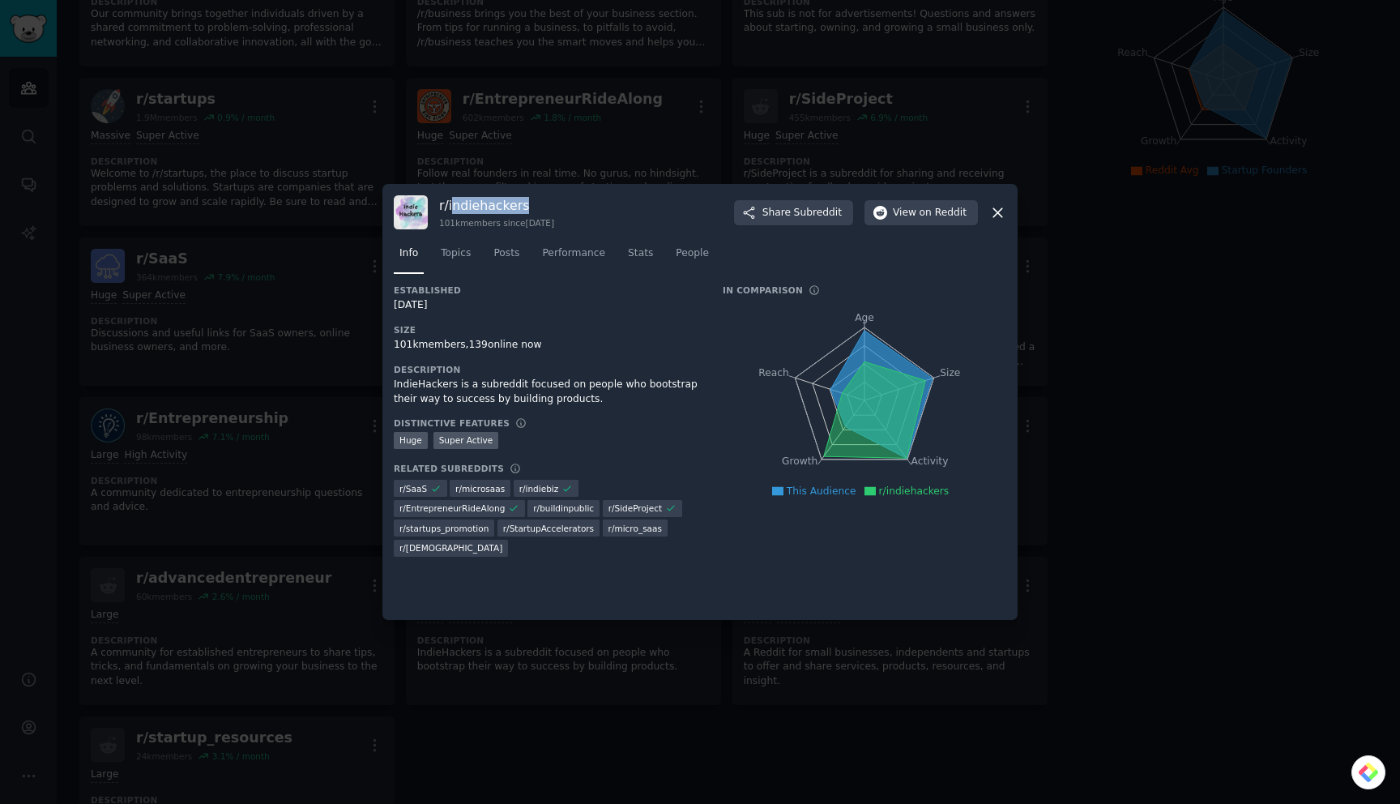
drag, startPoint x: 536, startPoint y: 207, endPoint x: 449, endPoint y: 208, distance: 87.5
click at [449, 208] on h3 "r/ indiehackers" at bounding box center [496, 205] width 115 height 17
copy h3 "ndiehackers"
click at [544, 209] on h3 "r/ indiehackers" at bounding box center [496, 205] width 115 height 17
drag, startPoint x: 544, startPoint y: 208, endPoint x: 447, endPoint y: 209, distance: 96.4
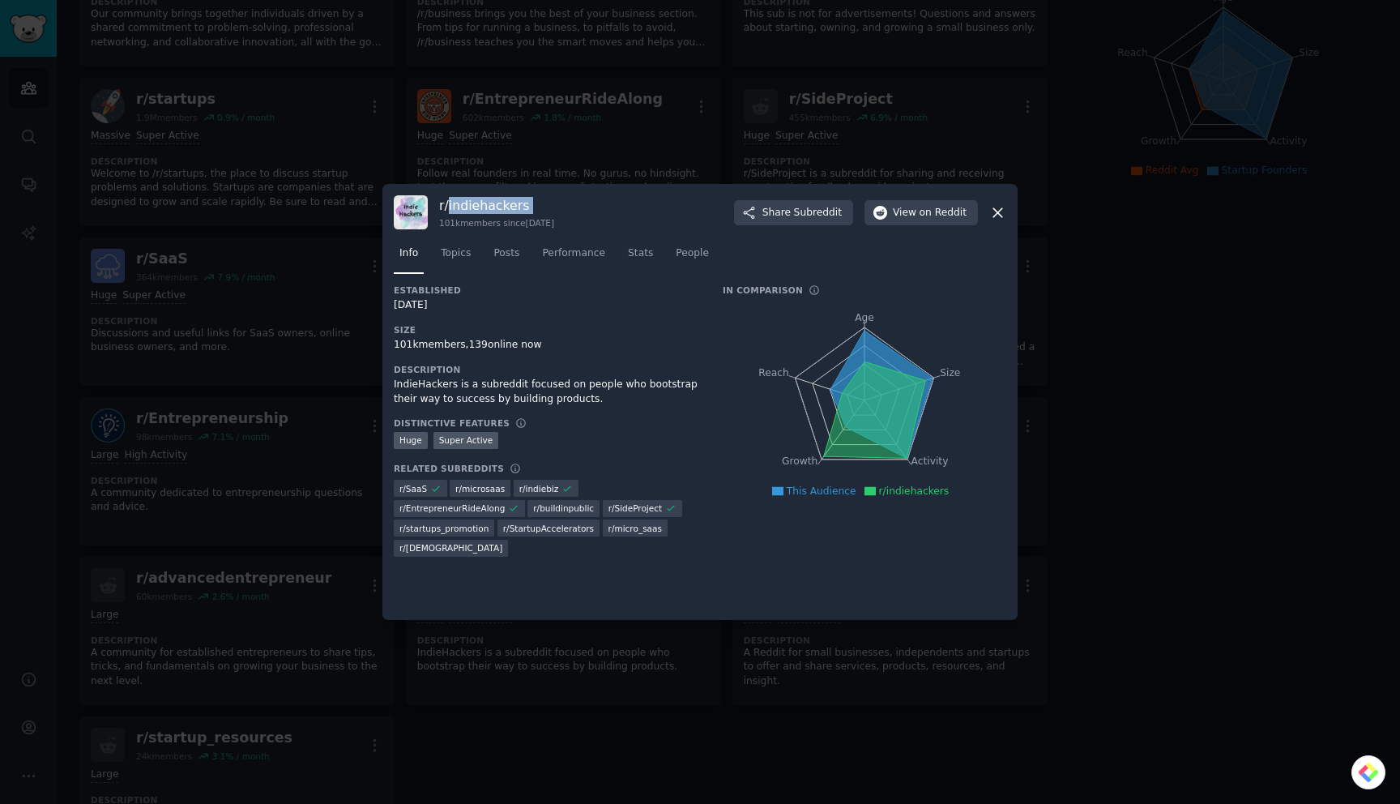
click at [447, 209] on h3 "r/ indiehackers" at bounding box center [496, 205] width 115 height 17
copy h3 "indiehackers"
